Goal: Task Accomplishment & Management: Manage account settings

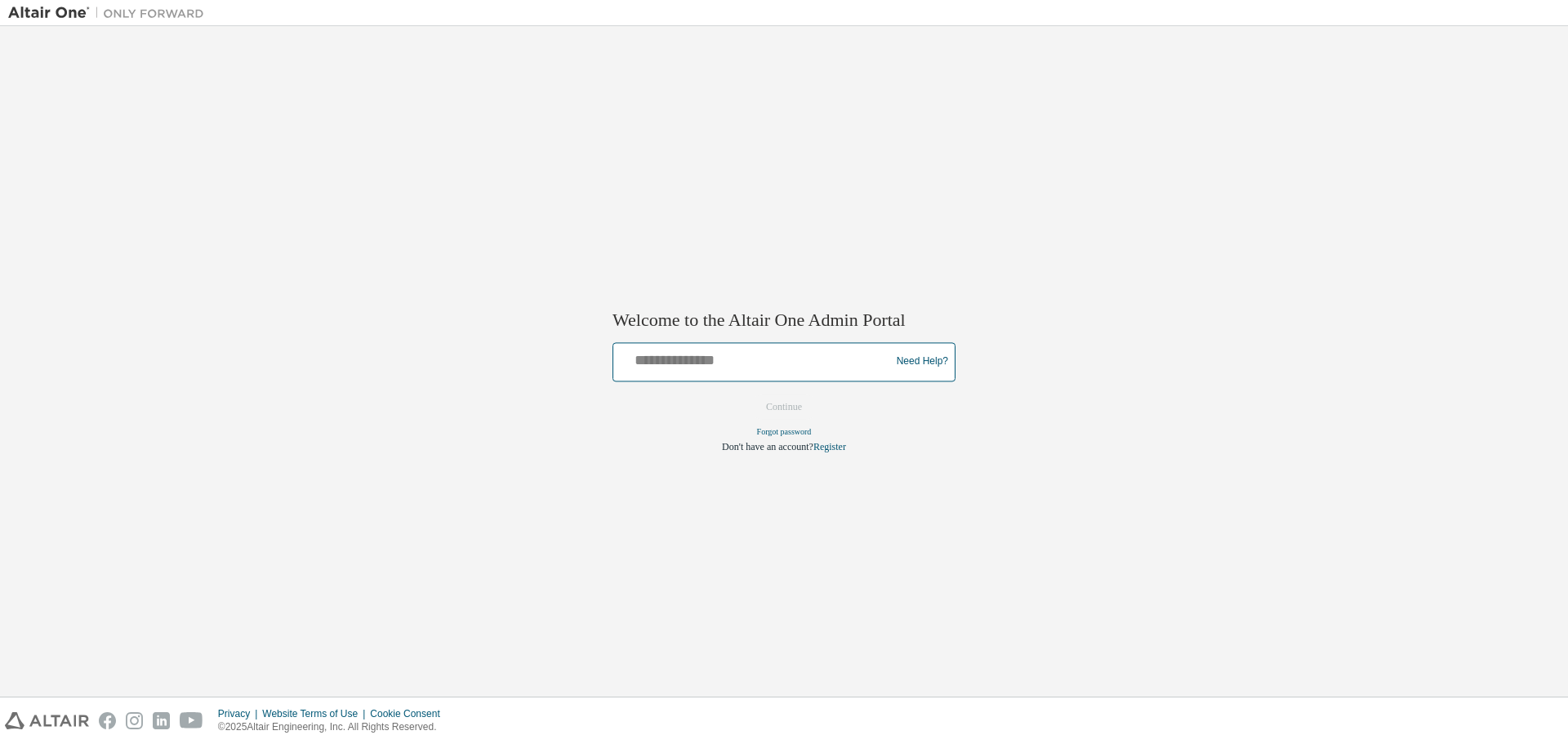
click at [743, 363] on input "text" at bounding box center [754, 357] width 269 height 23
type input "**********"
click at [787, 402] on button "Continue" at bounding box center [783, 407] width 70 height 24
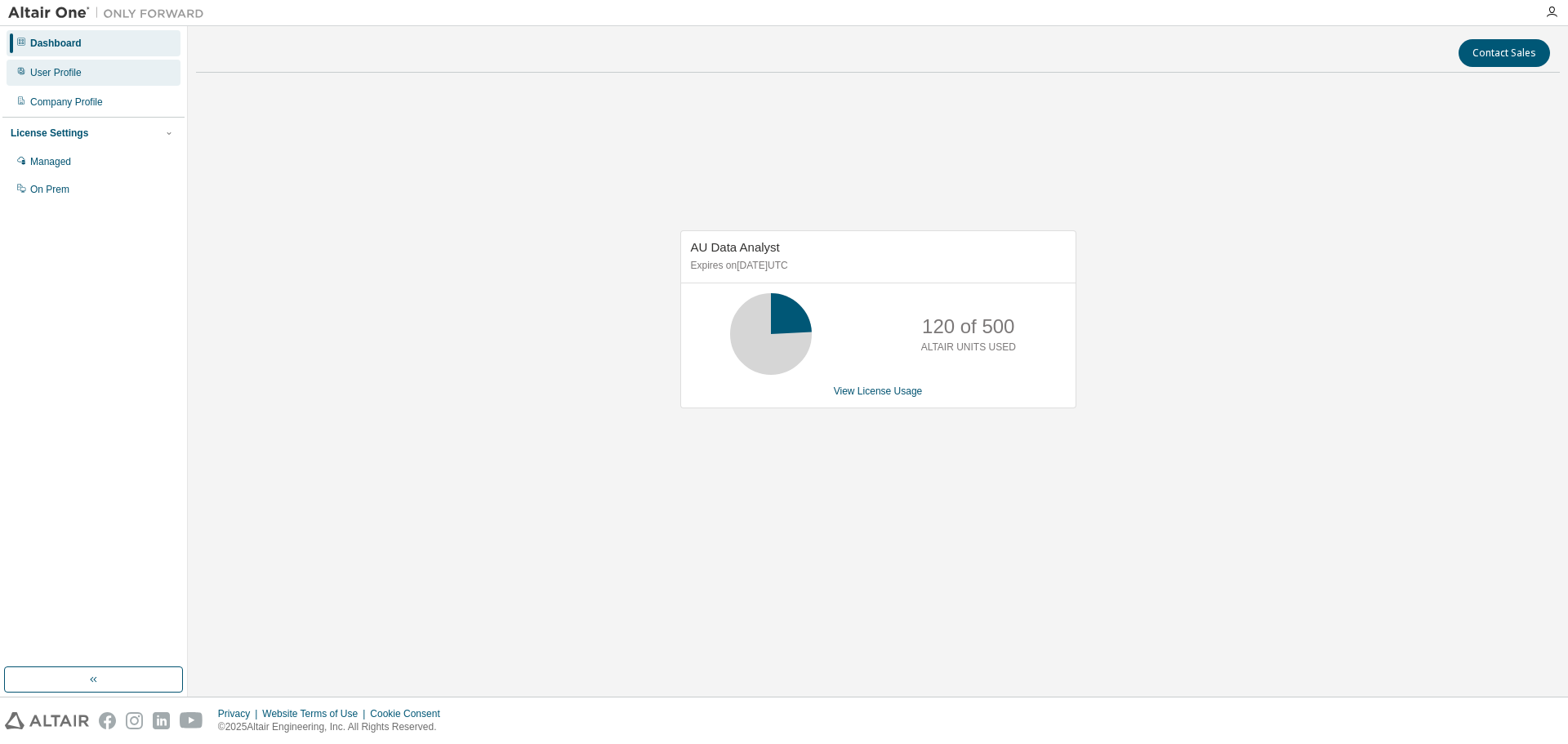
click at [60, 63] on div "User Profile" at bounding box center [93, 73] width 174 height 26
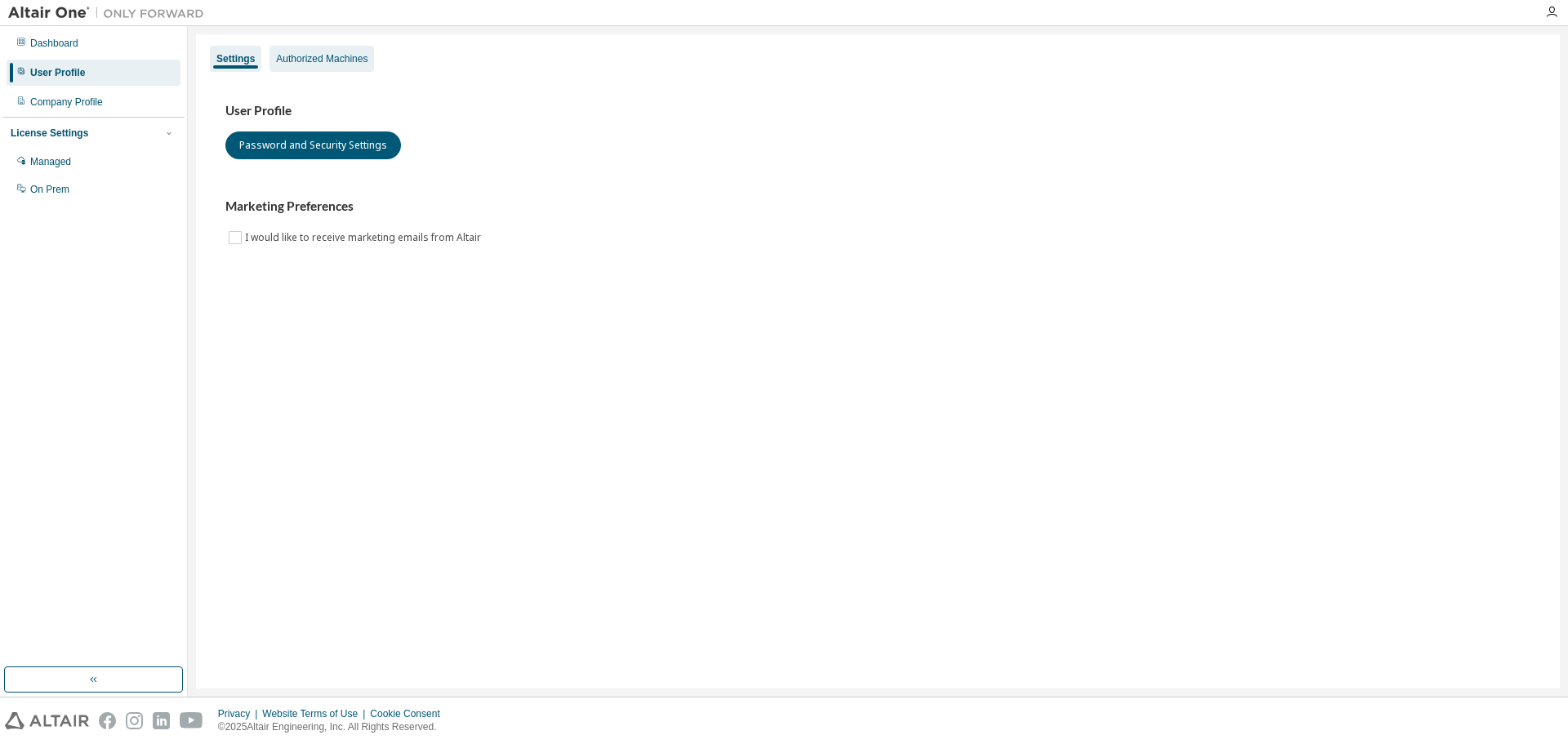
click at [329, 61] on div "Authorized Machines" at bounding box center [322, 59] width 92 height 13
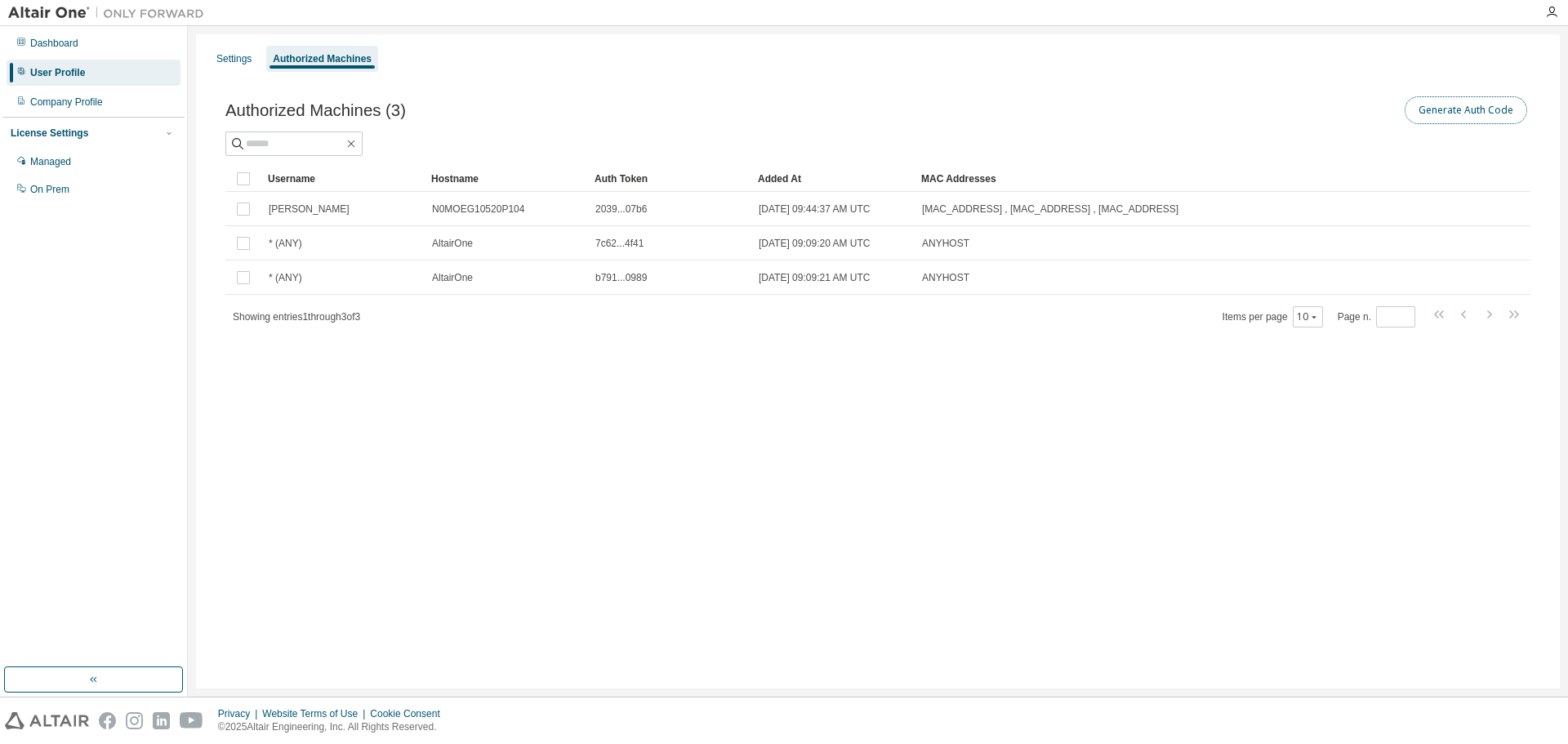
click at [1446, 110] on button "Generate Auth Code" at bounding box center [1466, 110] width 123 height 28
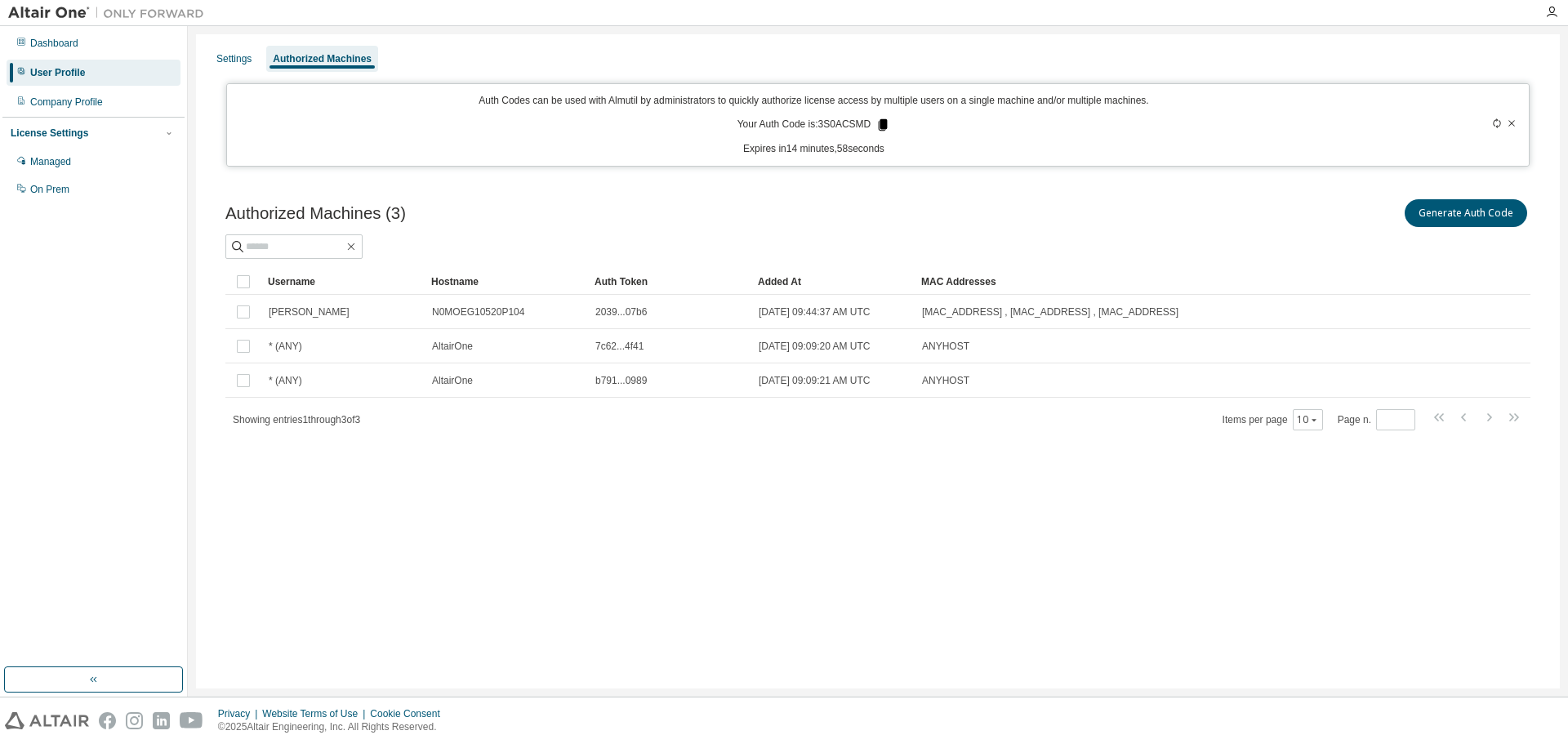
click at [881, 126] on icon at bounding box center [883, 124] width 9 height 11
click at [1551, 8] on icon "button" at bounding box center [1552, 12] width 13 height 13
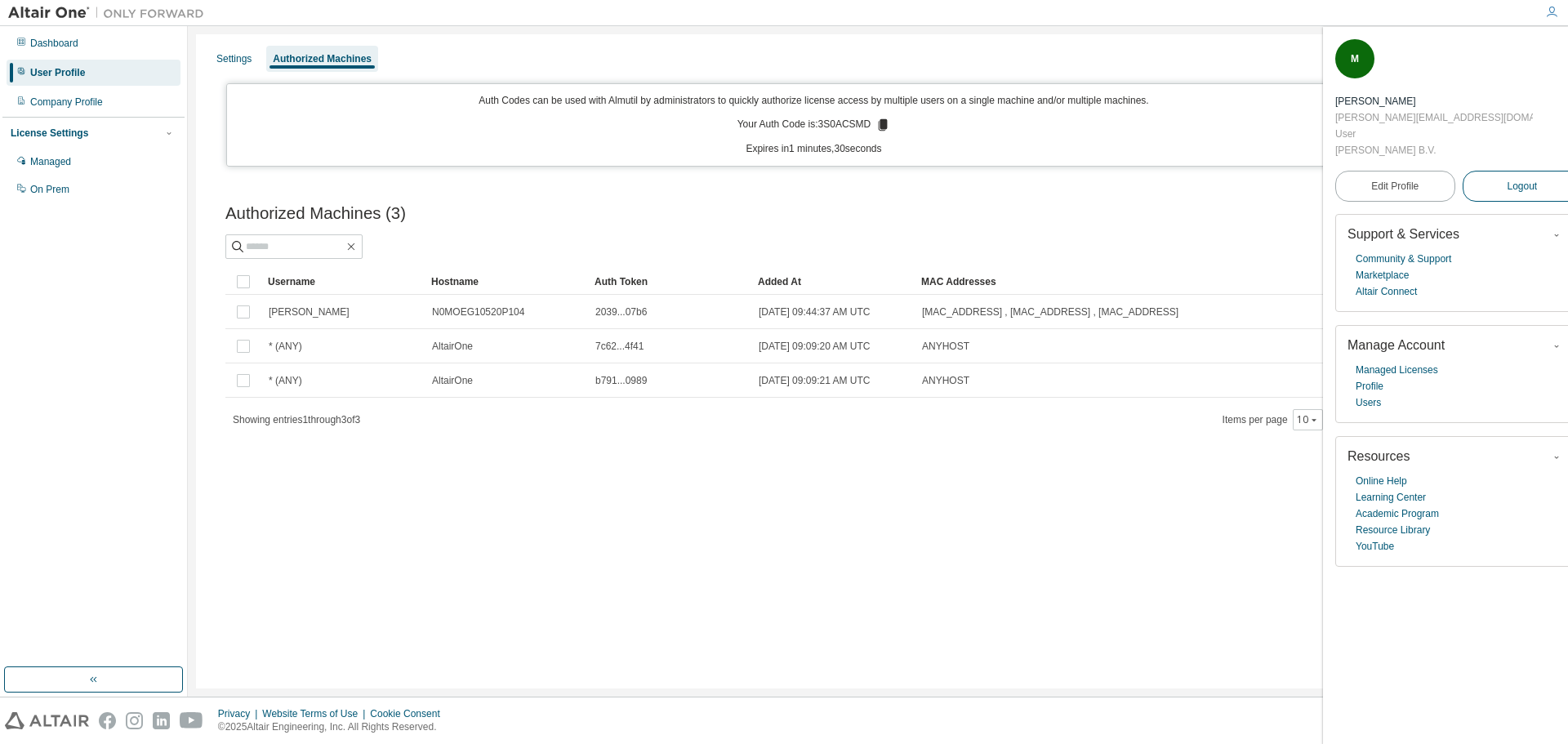
click at [1507, 179] on span "Logout" at bounding box center [1521, 186] width 30 height 16
